Goal: Find specific page/section: Find specific page/section

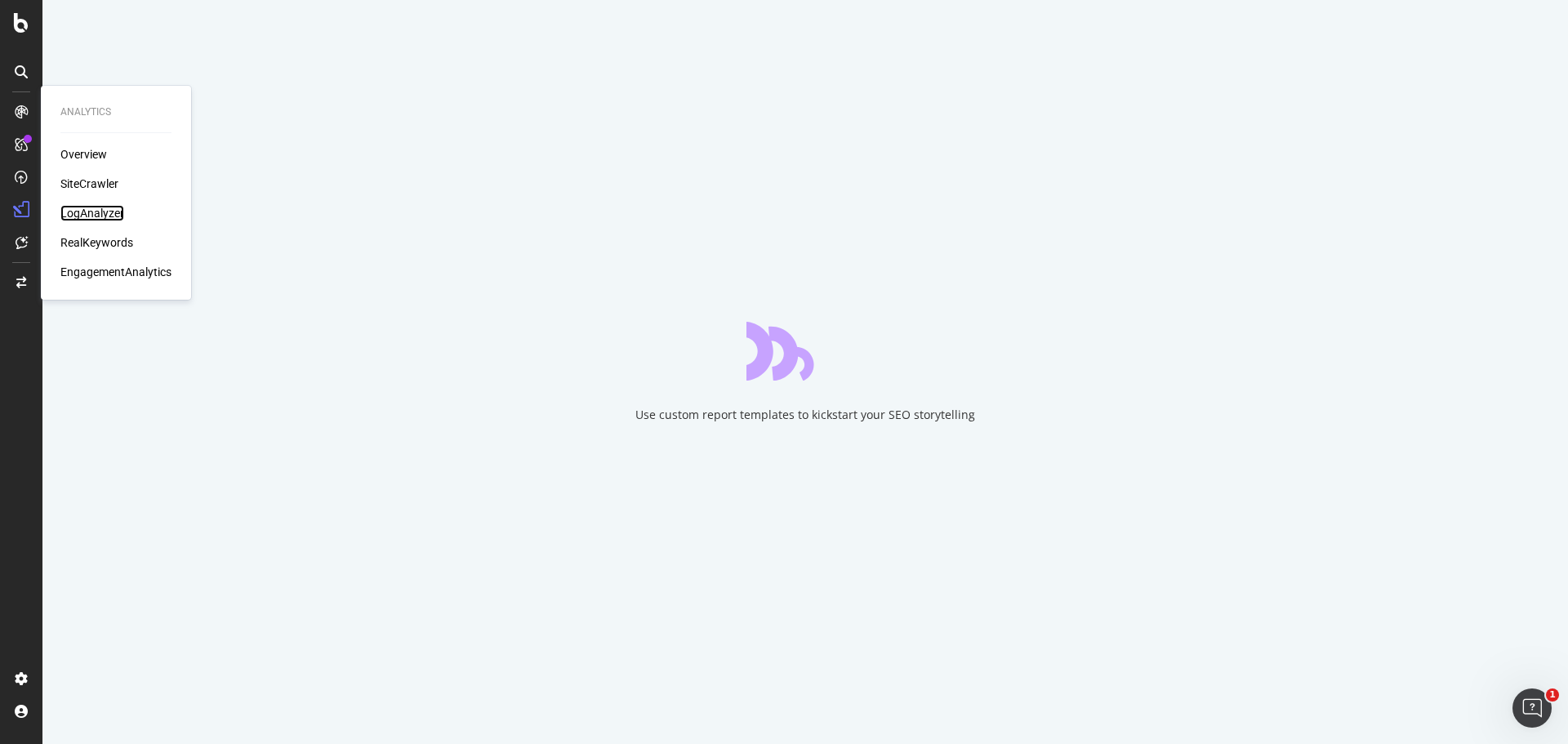
click at [104, 211] on div "LogAnalyzer" at bounding box center [92, 213] width 64 height 17
